Goal: Task Accomplishment & Management: Manage account settings

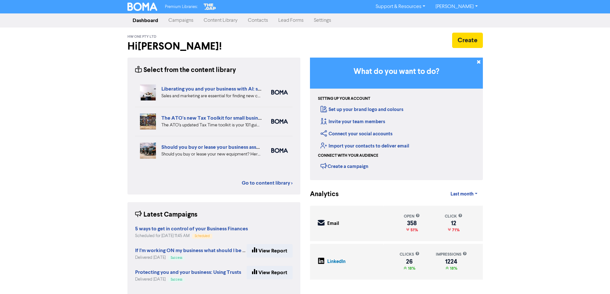
click at [259, 21] on link "Contacts" at bounding box center [258, 20] width 30 height 13
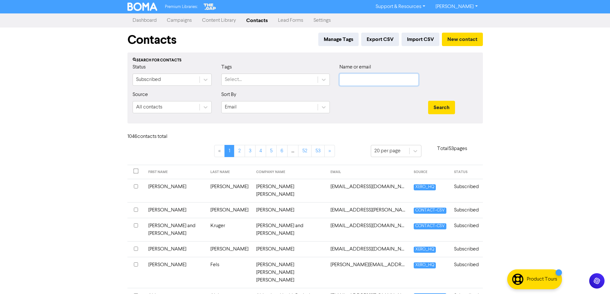
click at [368, 82] on input "text" at bounding box center [378, 80] width 79 height 12
type input "wt dental"
click at [428, 101] on button "Search" at bounding box center [441, 107] width 27 height 13
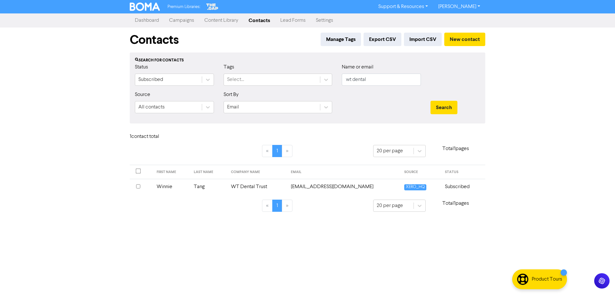
click at [168, 185] on td "Winnie" at bounding box center [171, 187] width 37 height 16
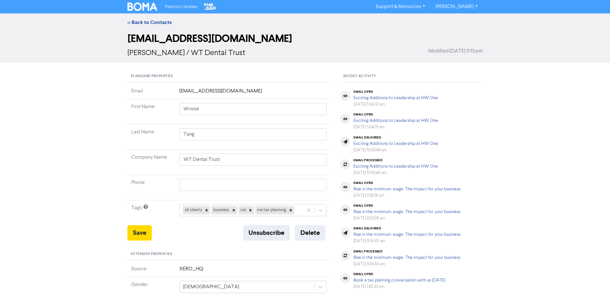
scroll to position [64, 0]
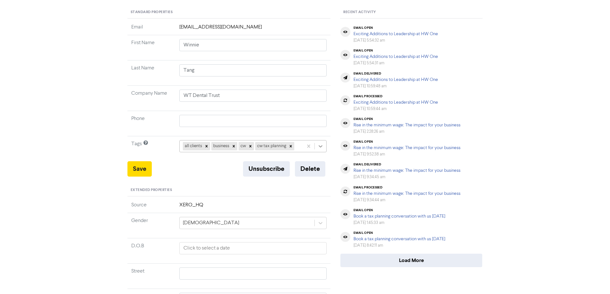
click at [322, 147] on icon at bounding box center [321, 146] width 4 height 2
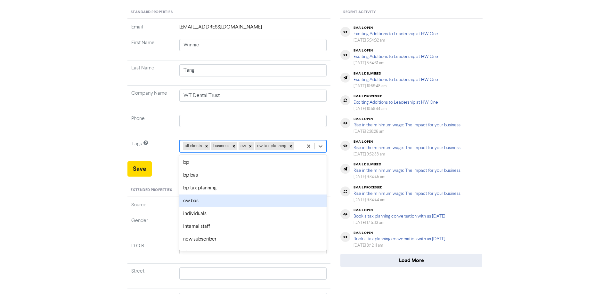
click at [210, 204] on div "cw bas" at bounding box center [253, 201] width 148 height 13
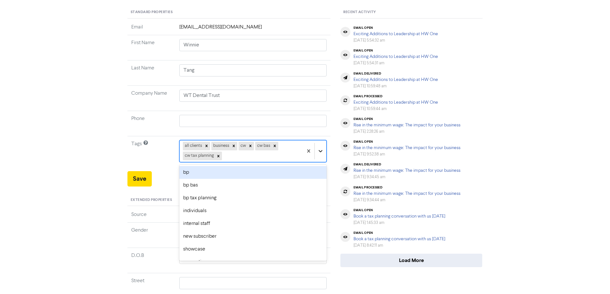
click at [317, 153] on div at bounding box center [321, 151] width 12 height 12
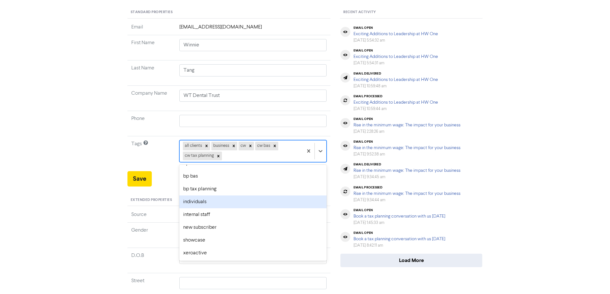
scroll to position [0, 0]
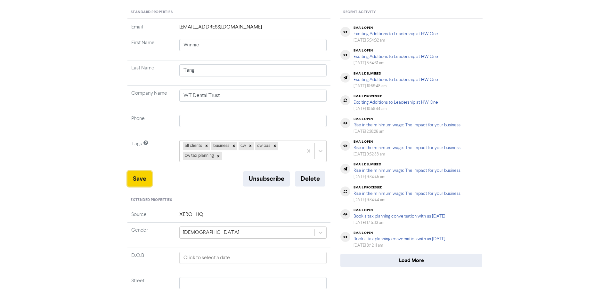
click at [127, 176] on button "Save" at bounding box center [139, 178] width 24 height 15
click at [86, 74] on div "<< Back to Contacts [EMAIL_ADDRESS][DOMAIN_NAME] [PERSON_NAME] / WT Dental Trus…" at bounding box center [305, 183] width 610 height 468
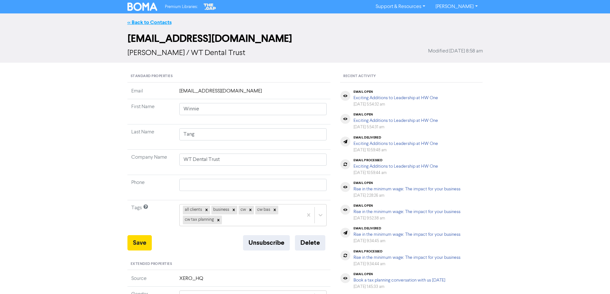
click at [138, 23] on link "<< Back to Contacts" at bounding box center [149, 22] width 44 height 6
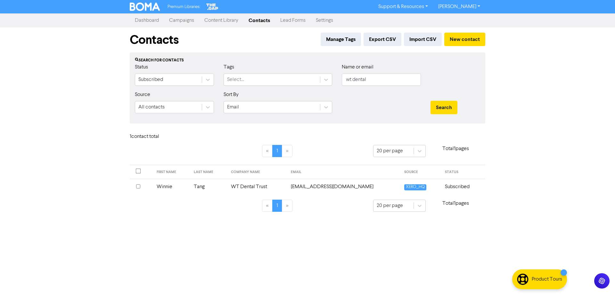
click at [184, 19] on link "Campaigns" at bounding box center [181, 20] width 35 height 13
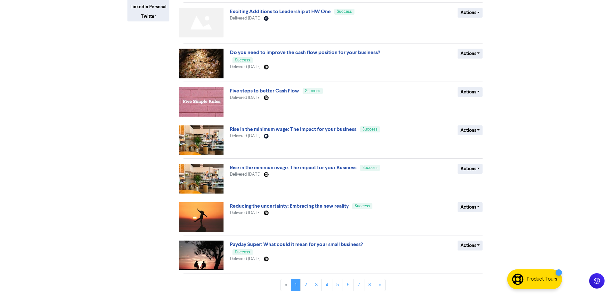
scroll to position [162, 0]
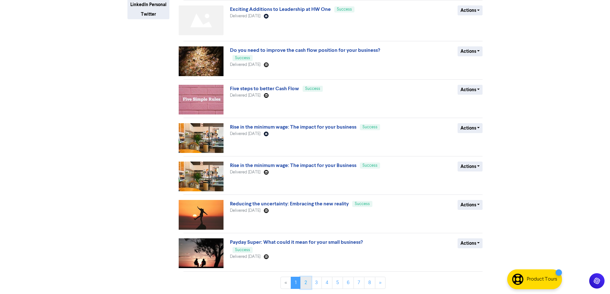
click at [303, 281] on link "2" at bounding box center [305, 283] width 11 height 12
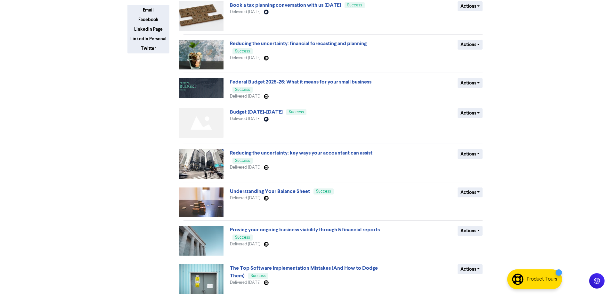
scroll to position [155, 0]
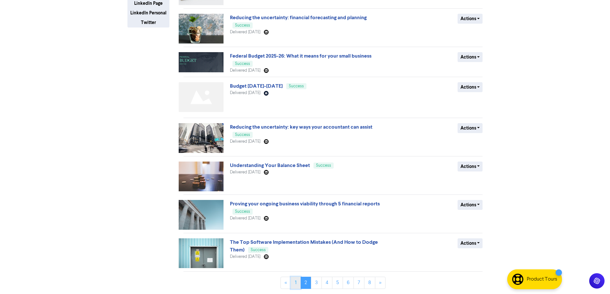
click at [296, 282] on link "1" at bounding box center [296, 283] width 10 height 12
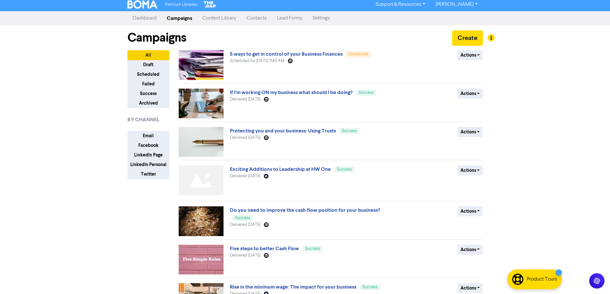
scroll to position [0, 0]
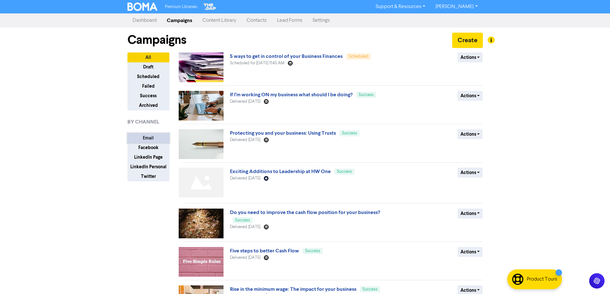
click at [146, 135] on button "Email" at bounding box center [148, 138] width 42 height 10
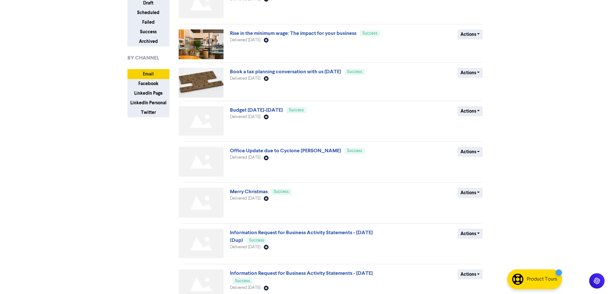
scroll to position [128, 0]
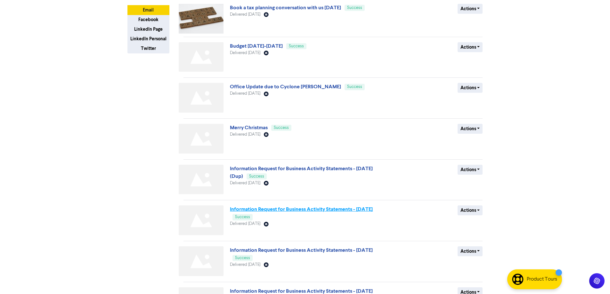
click at [326, 210] on link "Information Request for Business Activity Statements - [DATE]" at bounding box center [301, 209] width 143 height 6
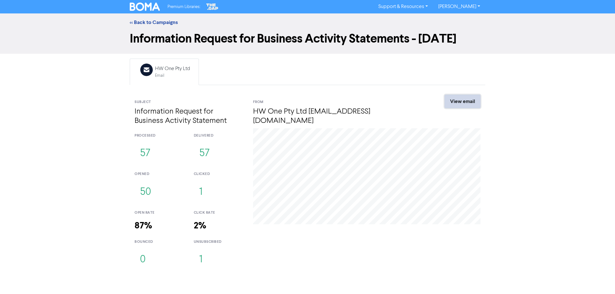
click at [457, 99] on link "View email" at bounding box center [462, 101] width 36 height 13
